Goal: Task Accomplishment & Management: Manage account settings

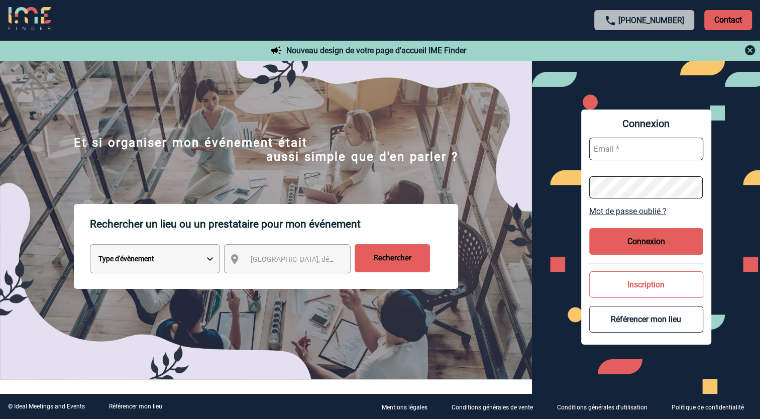
type input "sales@courtyardparispdv.com"
click at [636, 246] on button "Connexion" at bounding box center [646, 241] width 114 height 27
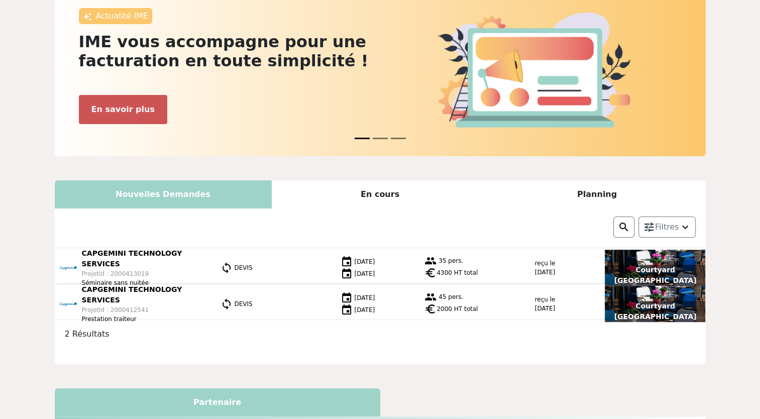
scroll to position [76, 0]
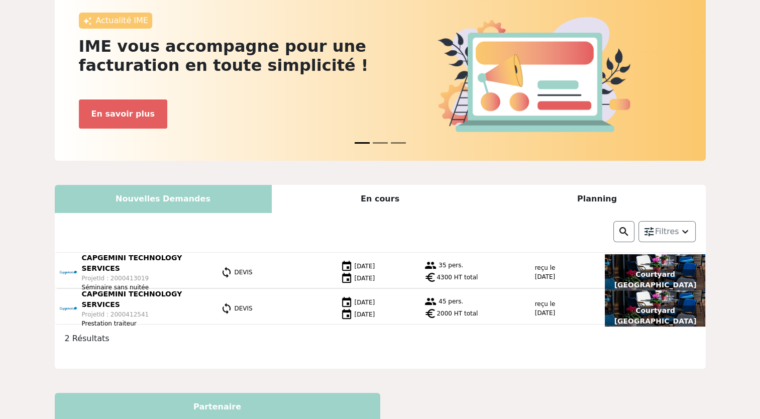
click at [344, 196] on div "En cours" at bounding box center [380, 199] width 217 height 28
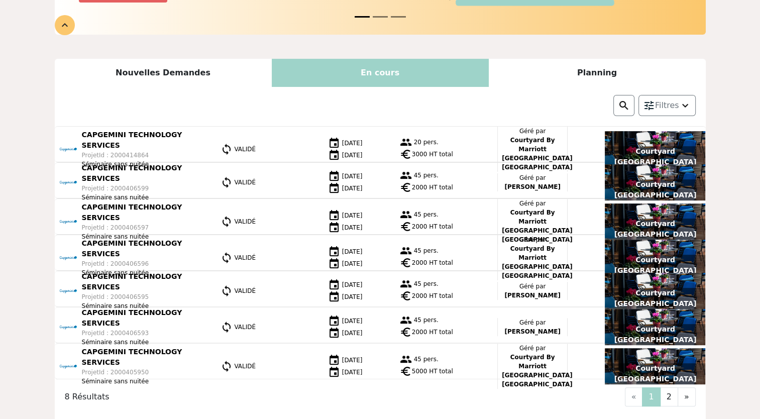
scroll to position [191, 0]
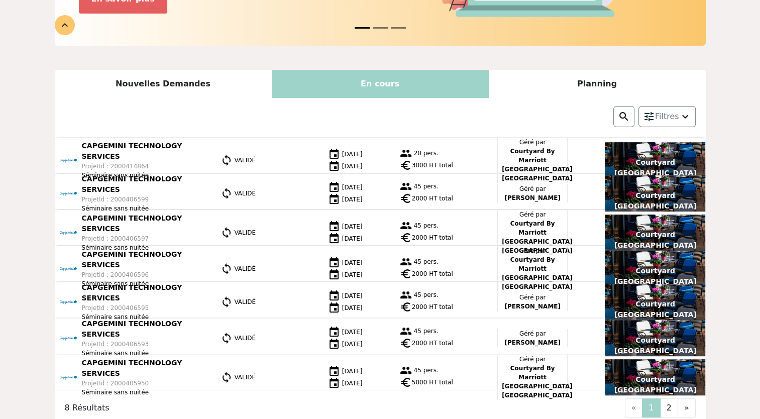
click at [185, 77] on div "Nouvelles Demandes" at bounding box center [163, 84] width 217 height 28
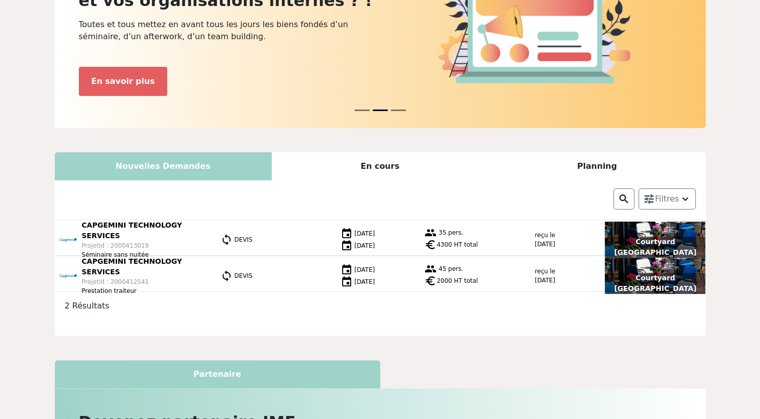
scroll to position [0, 0]
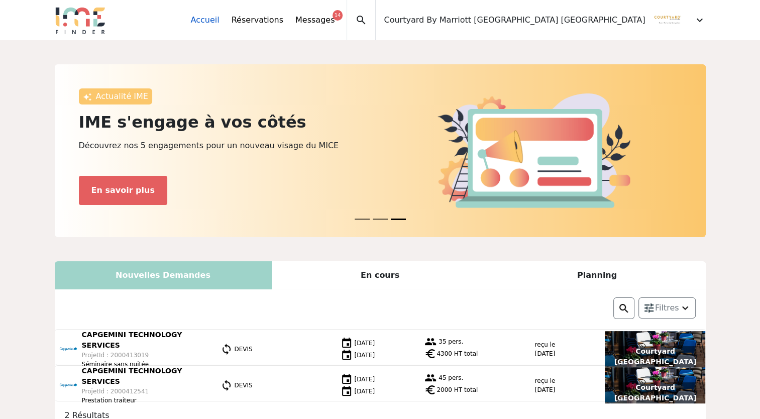
click at [220, 18] on link "Accueil" at bounding box center [205, 20] width 29 height 12
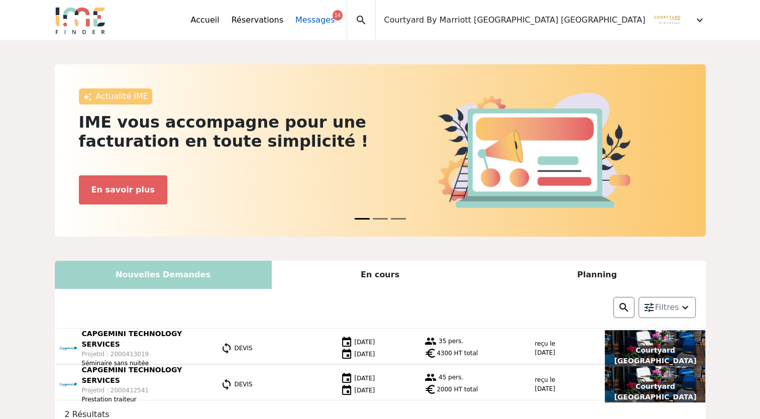
click at [335, 16] on link "Messages 14" at bounding box center [314, 20] width 39 height 12
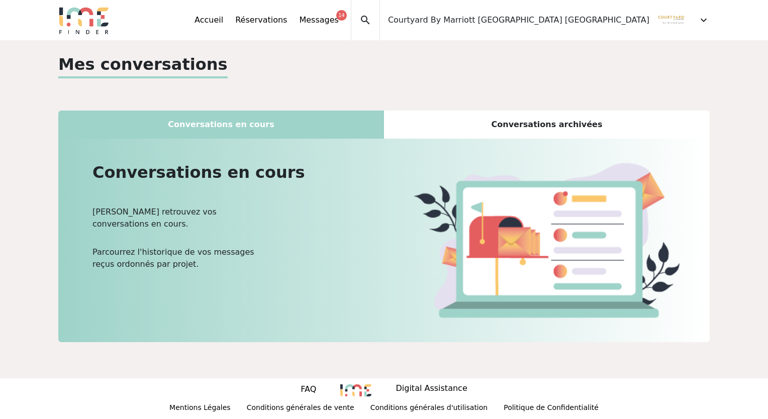
click at [468, 128] on div "Conversations archivées" at bounding box center [546, 125] width 325 height 28
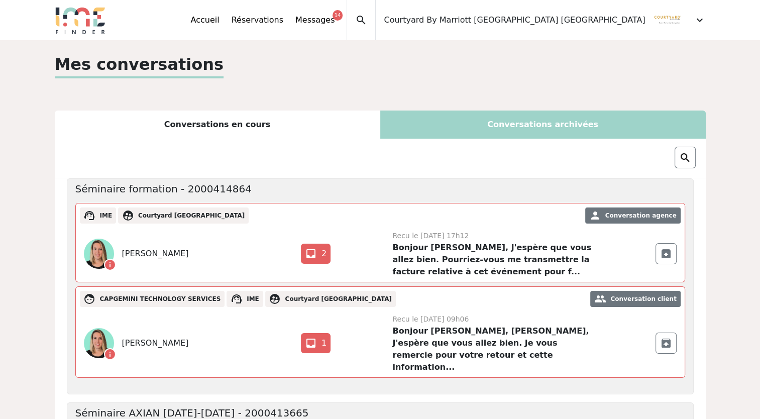
click at [253, 118] on div "Conversations en cours" at bounding box center [217, 125] width 325 height 28
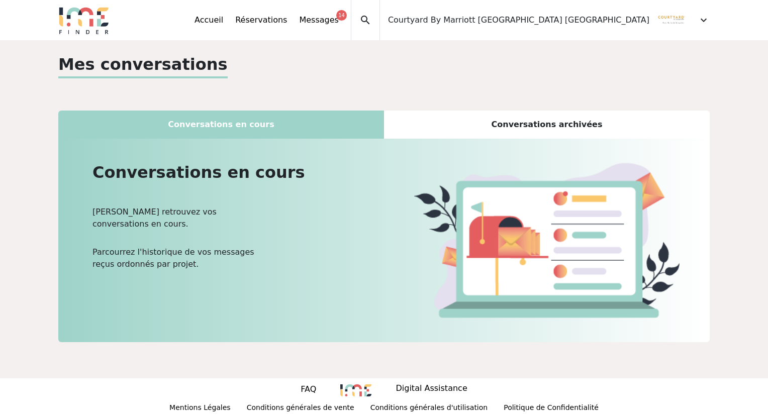
click at [618, 15] on span "Courtyard By Marriott [GEOGRAPHIC_DATA] [GEOGRAPHIC_DATA]" at bounding box center [518, 20] width 261 height 12
click at [695, 23] on div "Accueil Réservations Messages 14 Mes données personnelles Données société Mes é…" at bounding box center [451, 20] width 515 height 40
click at [702, 19] on span "expand_more" at bounding box center [703, 20] width 12 height 12
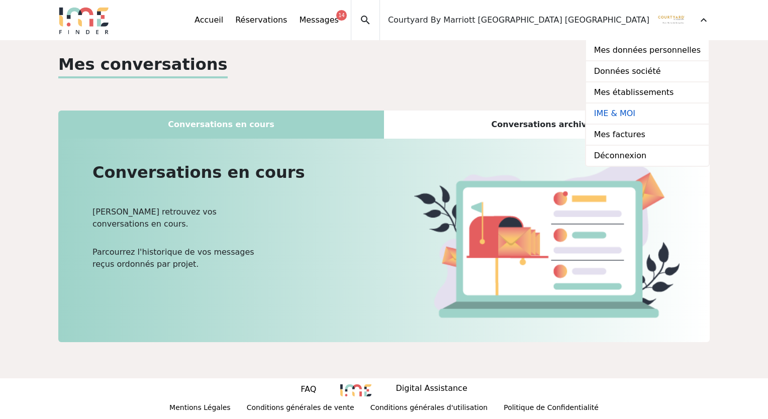
click at [622, 117] on link "IME & MOI" at bounding box center [647, 113] width 123 height 21
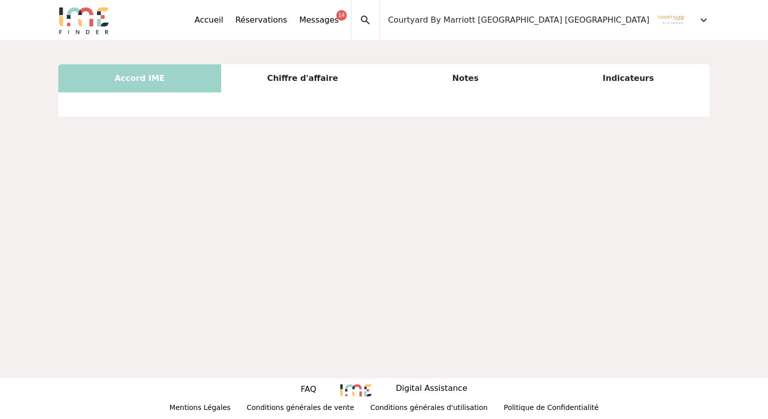
click at [283, 73] on div "Chiffre d'affaire" at bounding box center [302, 78] width 163 height 28
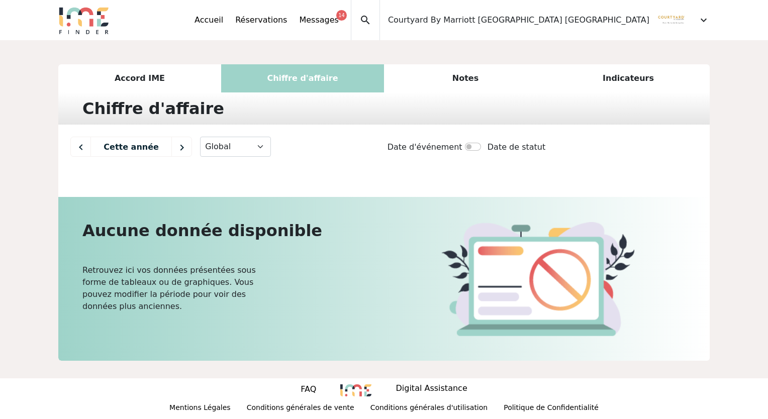
click at [84, 143] on img at bounding box center [81, 147] width 20 height 20
select select "2023"
click at [483, 75] on div "Notes" at bounding box center [465, 78] width 163 height 28
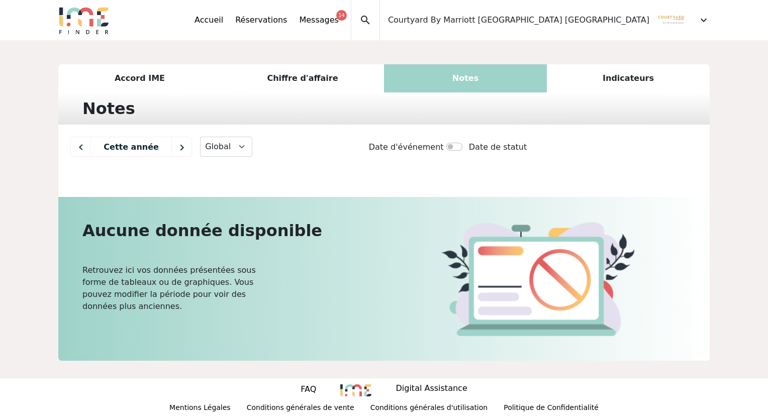
click at [607, 77] on div "Indicateurs" at bounding box center [628, 78] width 163 height 28
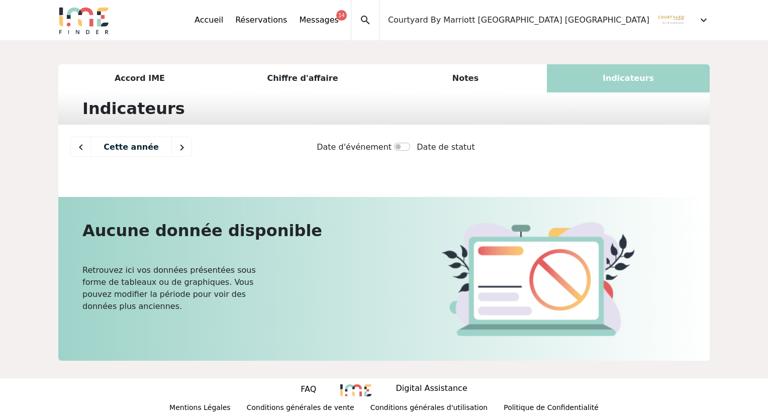
click at [111, 87] on div "Accord IME" at bounding box center [139, 78] width 163 height 28
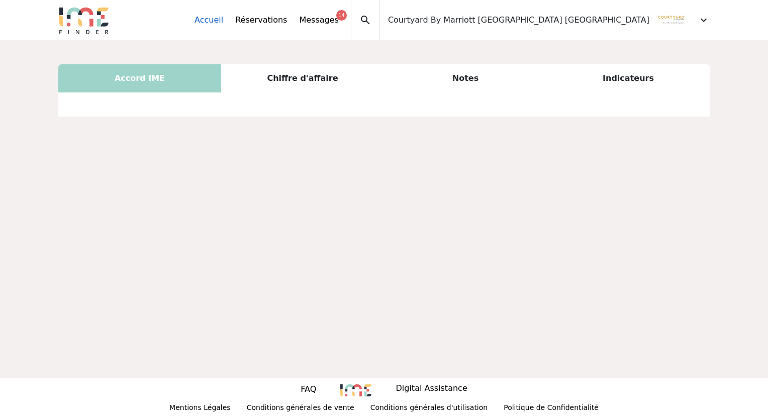
click at [223, 18] on link "Accueil" at bounding box center [208, 20] width 29 height 12
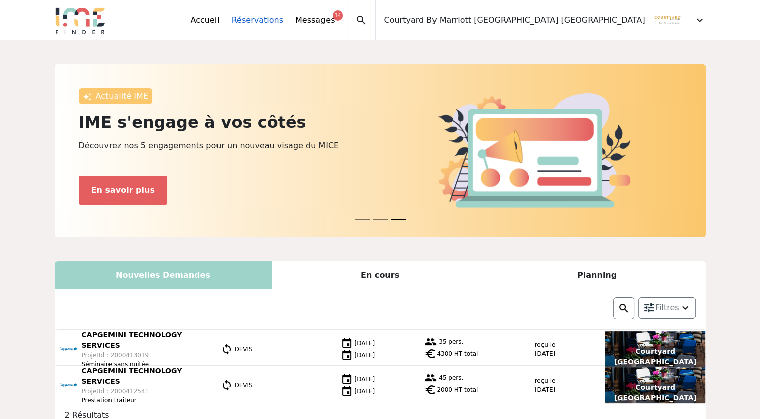
click at [283, 17] on link "Réservations" at bounding box center [258, 20] width 52 height 12
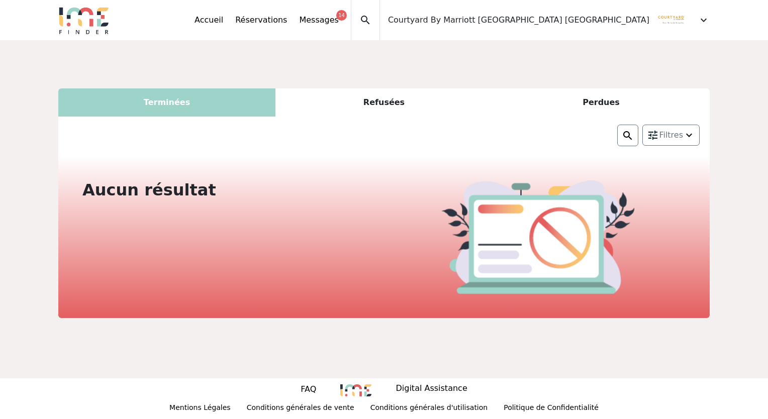
click at [372, 106] on div "Refusées" at bounding box center [383, 102] width 217 height 28
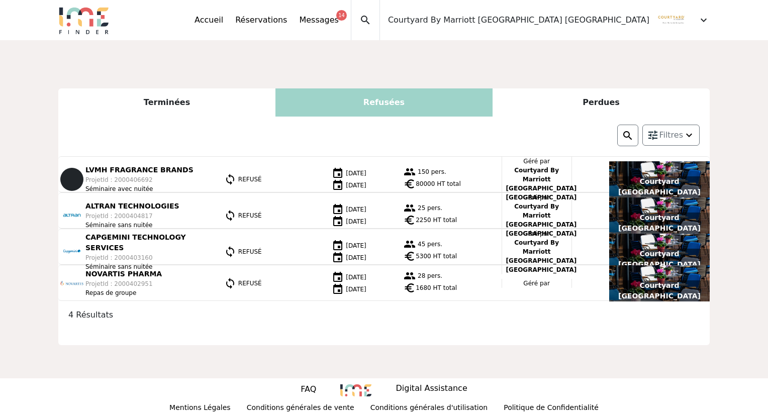
click at [588, 112] on div "Perdues" at bounding box center [600, 102] width 217 height 28
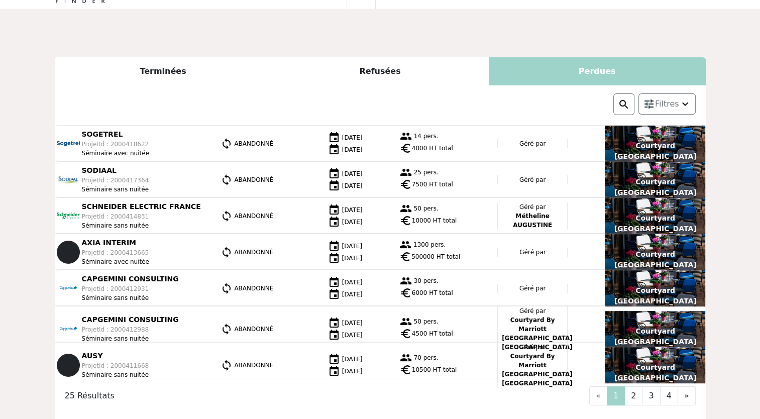
scroll to position [30, 0]
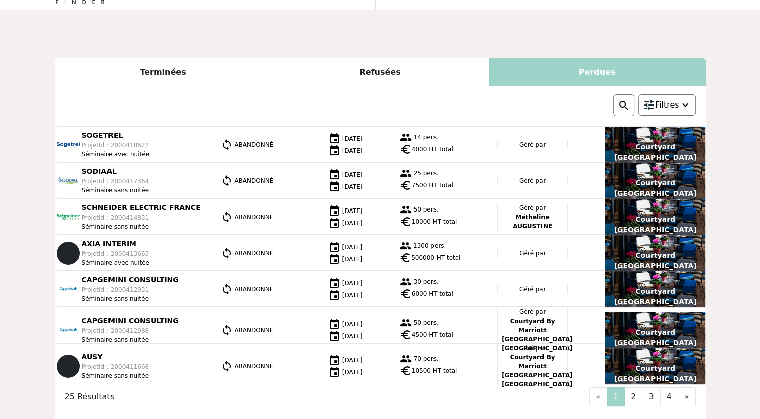
click at [683, 95] on div "Filtres" at bounding box center [666, 104] width 57 height 21
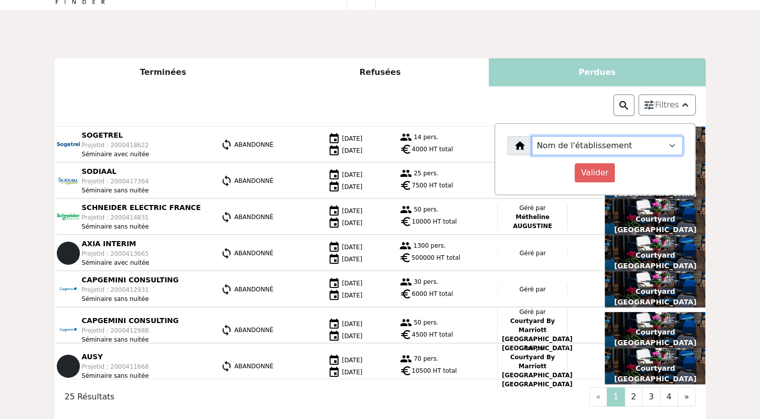
click at [669, 148] on select "Nom de l'établissement Courtyard [GEOGRAPHIC_DATA]" at bounding box center [607, 145] width 151 height 19
click at [690, 126] on div "Nom de l'établissement Courtyard [GEOGRAPHIC_DATA] Valider" at bounding box center [594, 159] width 201 height 72
click at [599, 172] on input "Valider" at bounding box center [595, 172] width 41 height 19
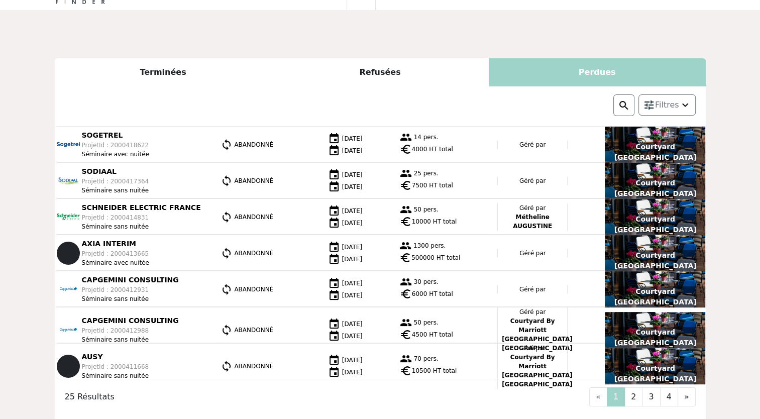
scroll to position [0, 0]
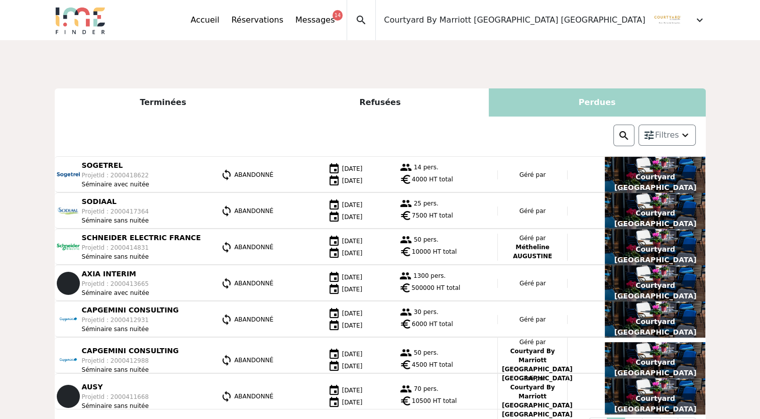
click at [644, 170] on div "Courtyard [GEOGRAPHIC_DATA]" at bounding box center [655, 175] width 100 height 36
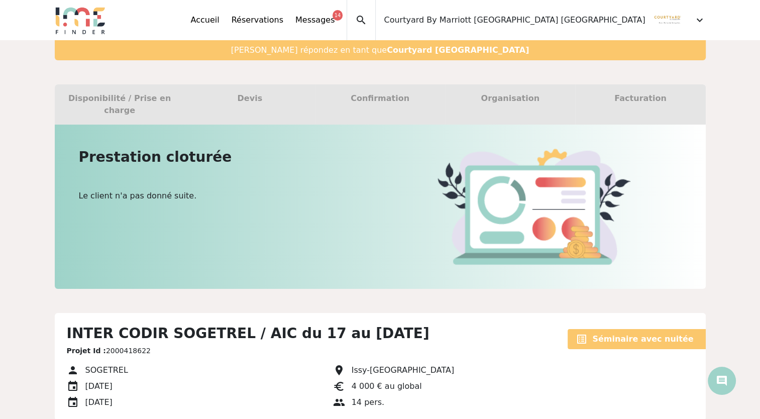
click at [694, 20] on span "expand_more" at bounding box center [700, 20] width 12 height 12
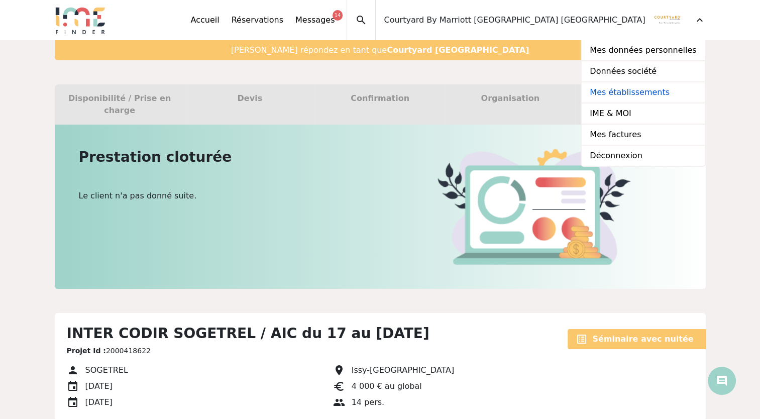
click at [636, 87] on link "Mes établissements" at bounding box center [643, 92] width 123 height 21
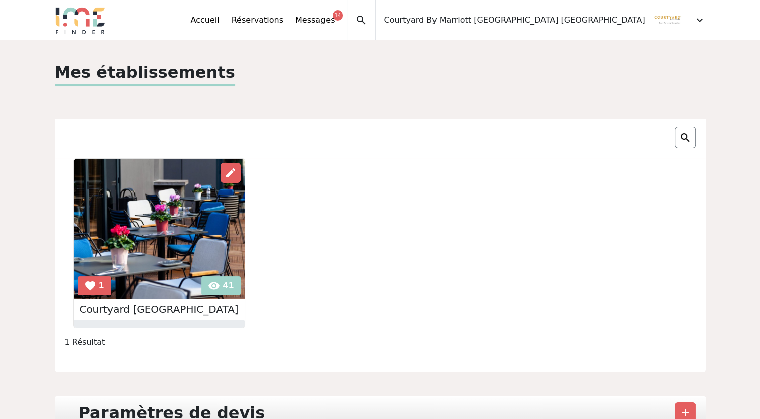
click at [213, 292] on img at bounding box center [159, 229] width 171 height 141
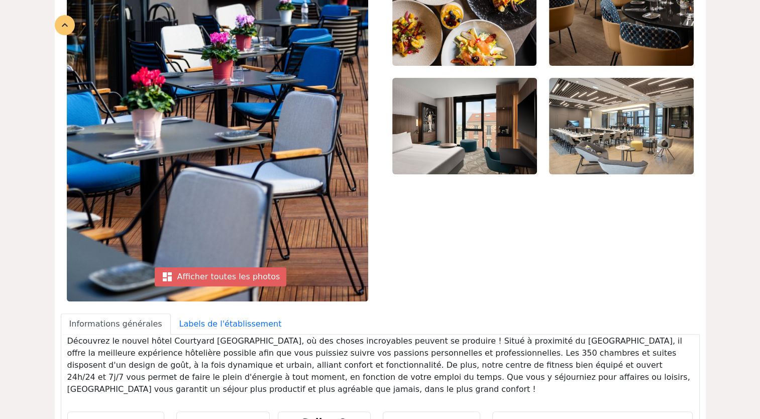
scroll to position [283, 0]
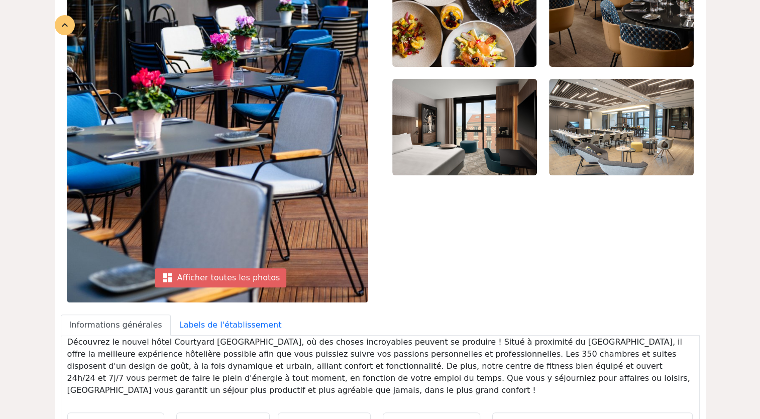
click at [191, 286] on img at bounding box center [217, 76] width 301 height 452
click at [197, 275] on div "dashboard Afficher toutes les photos" at bounding box center [221, 277] width 132 height 19
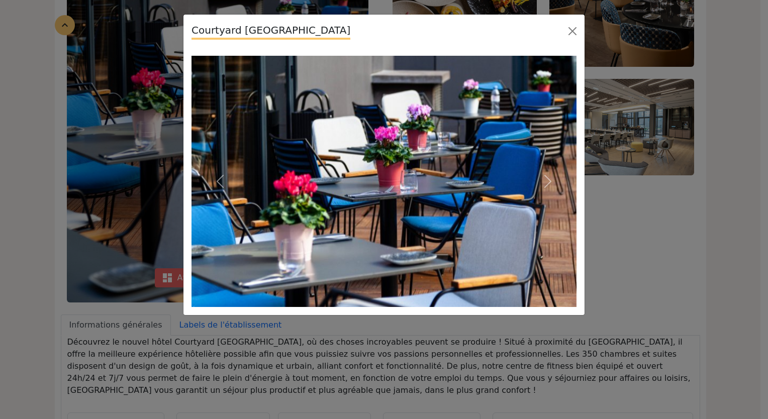
click at [3, 340] on div "Courtyard Paris Porte de Versailles Previous" at bounding box center [384, 209] width 768 height 419
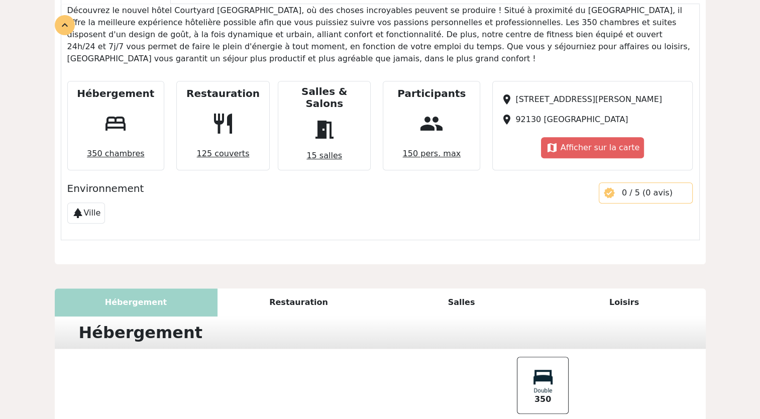
scroll to position [616, 0]
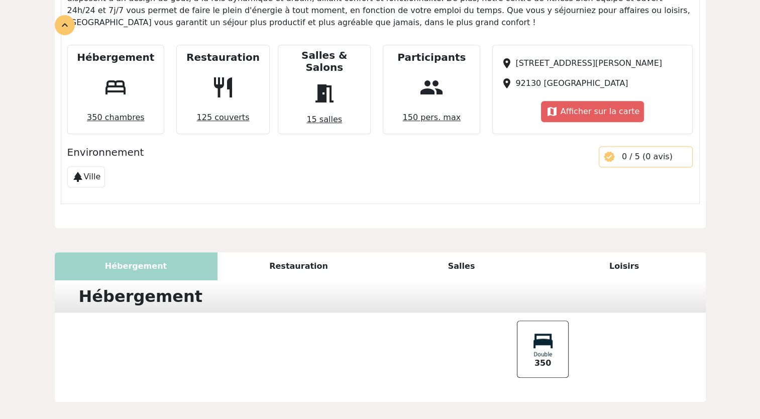
click at [287, 258] on div "Restauration" at bounding box center [298, 266] width 163 height 28
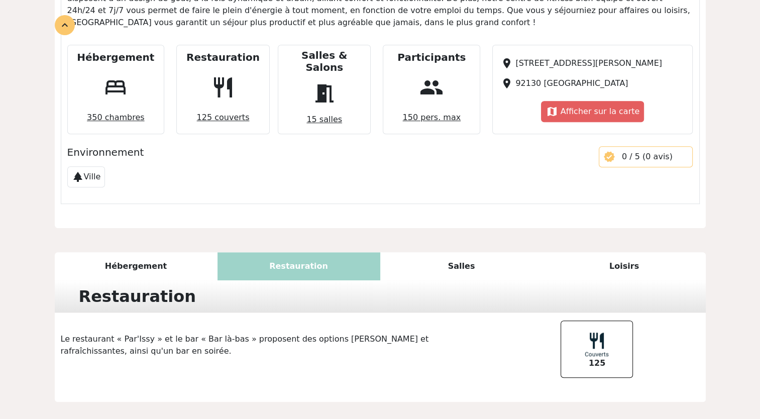
scroll to position [681, 0]
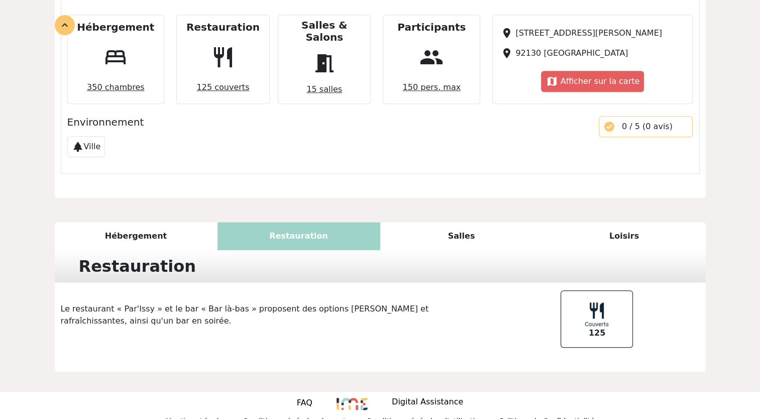
click at [446, 222] on div "Salles" at bounding box center [461, 236] width 163 height 28
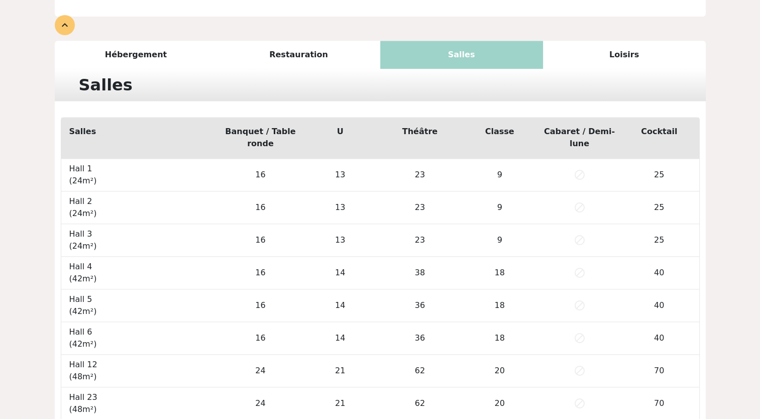
scroll to position [862, 0]
click at [587, 41] on div "Loisirs" at bounding box center [624, 55] width 163 height 28
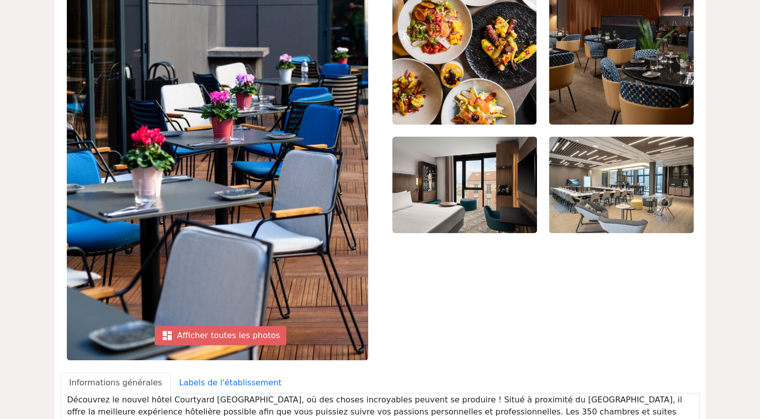
scroll to position [0, 0]
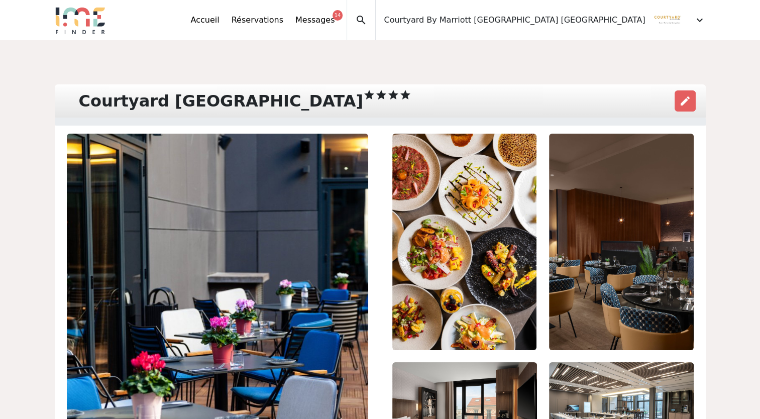
click at [291, 11] on div "Accueil Réservations Messages 14 Mes données personnelles Données société Mes é…" at bounding box center [269, 20] width 156 height 40
click at [220, 16] on link "Accueil" at bounding box center [205, 20] width 29 height 12
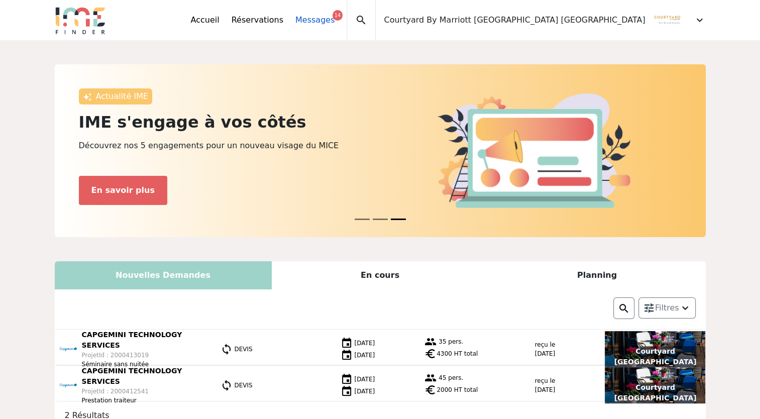
click at [335, 18] on link "Messages 14" at bounding box center [314, 20] width 39 height 12
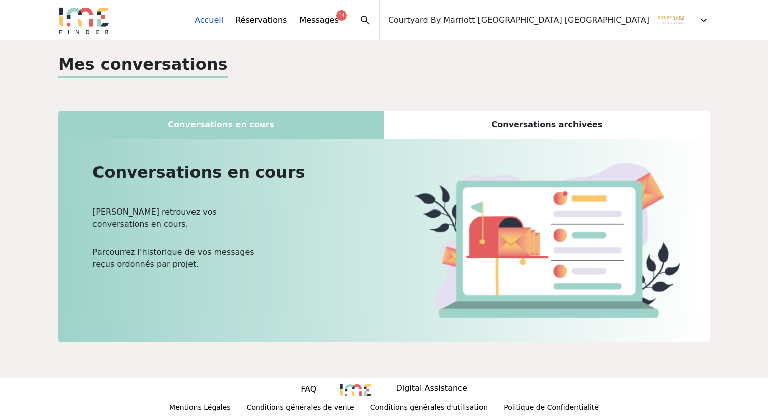
click at [223, 16] on link "Accueil" at bounding box center [208, 20] width 29 height 12
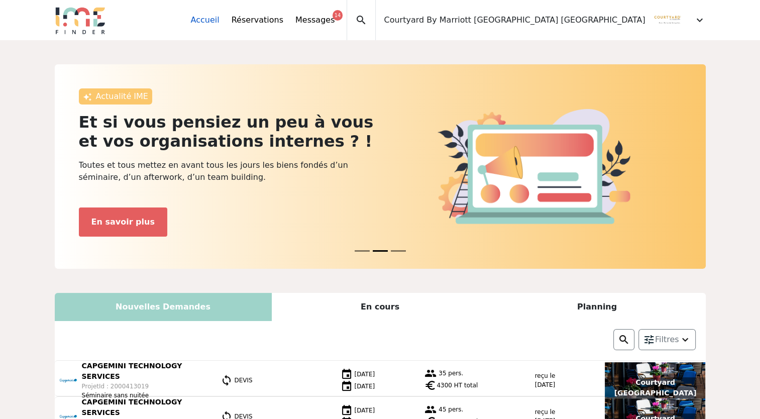
click at [220, 25] on link "Accueil" at bounding box center [205, 20] width 29 height 12
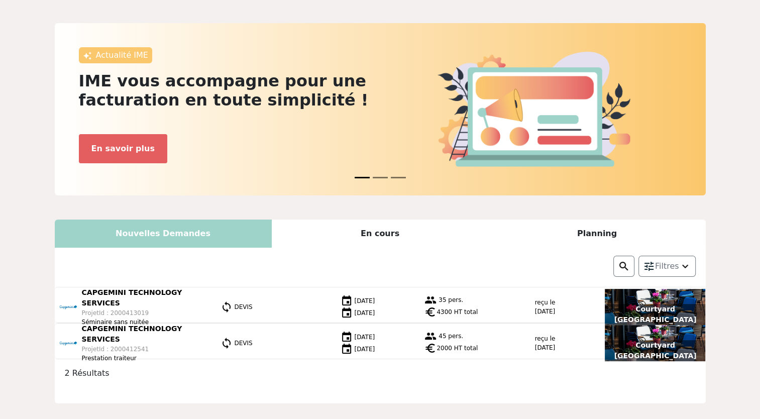
scroll to position [40, 0]
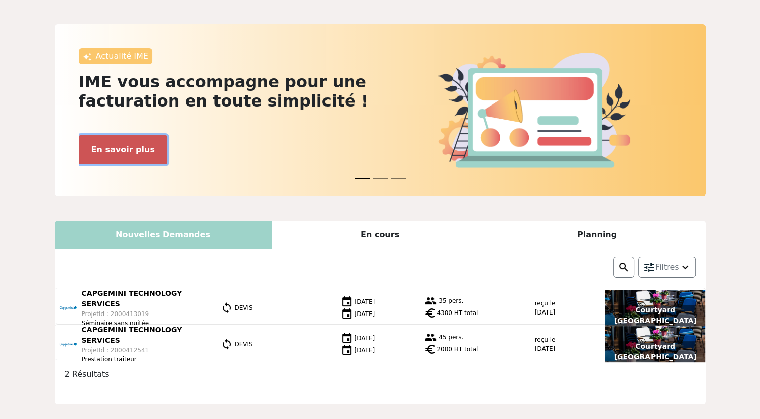
click at [109, 145] on button "En savoir plus" at bounding box center [123, 149] width 88 height 29
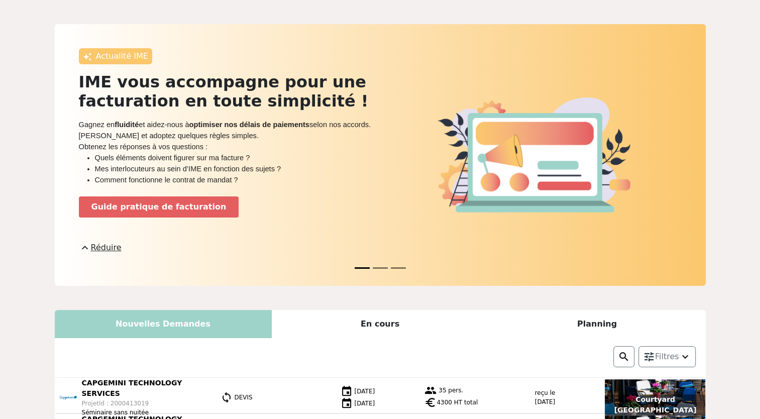
click at [381, 268] on button "News 1" at bounding box center [380, 268] width 15 height 12
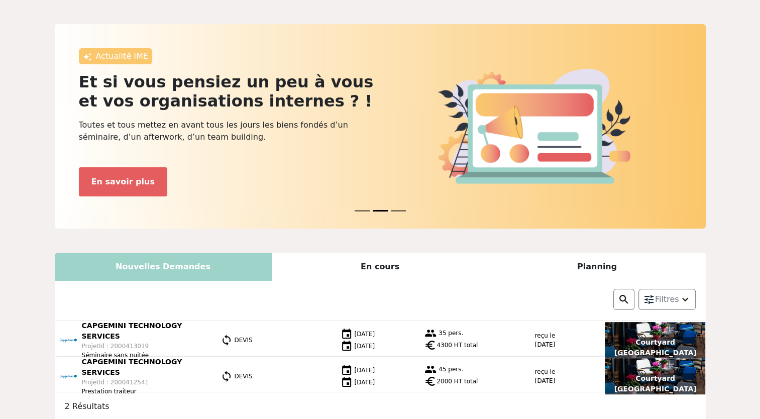
click at [392, 209] on button "News 2" at bounding box center [398, 211] width 15 height 12
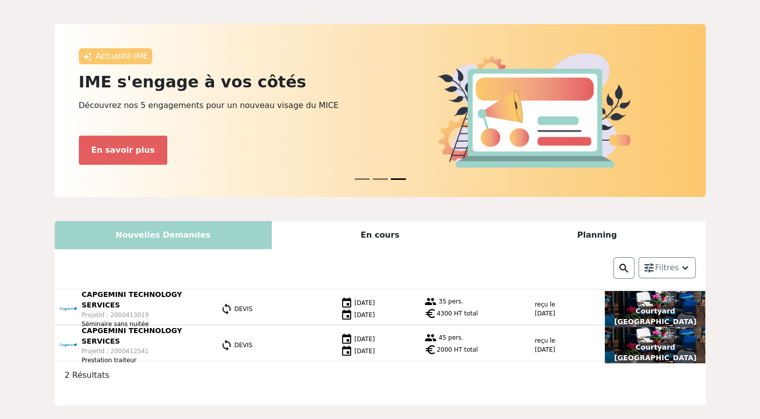
scroll to position [0, 0]
